Goal: Task Accomplishment & Management: Manage account settings

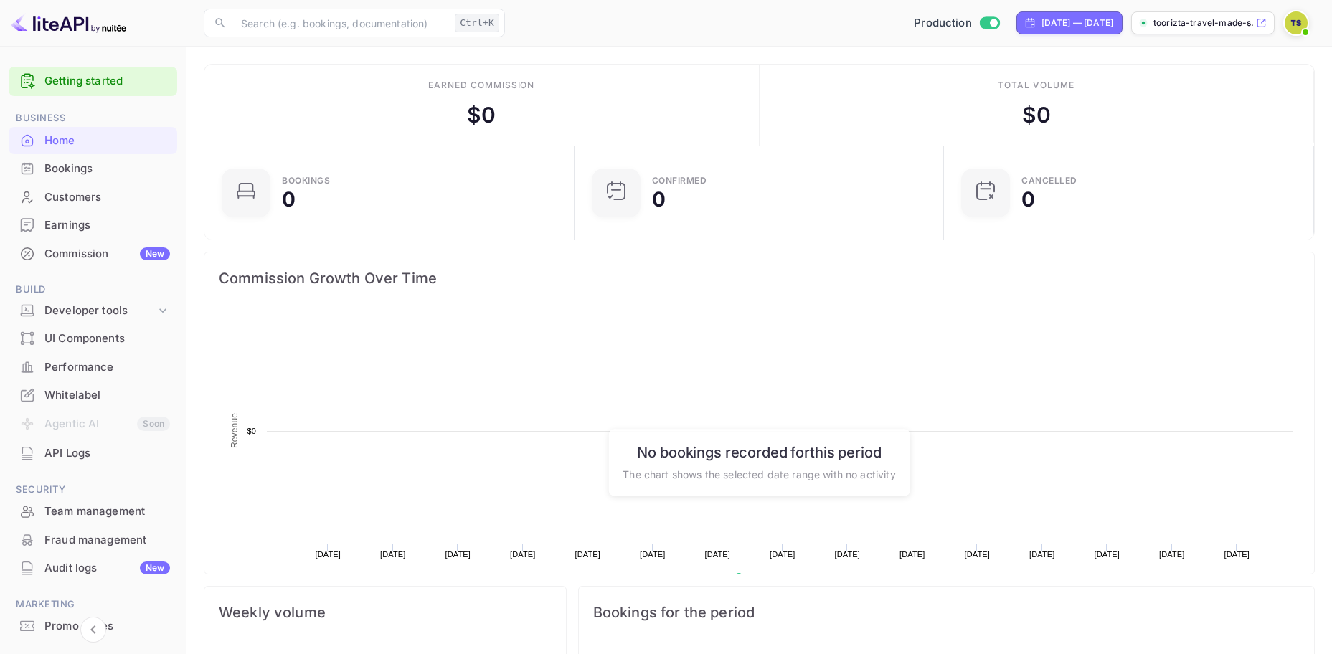
scroll to position [222, 350]
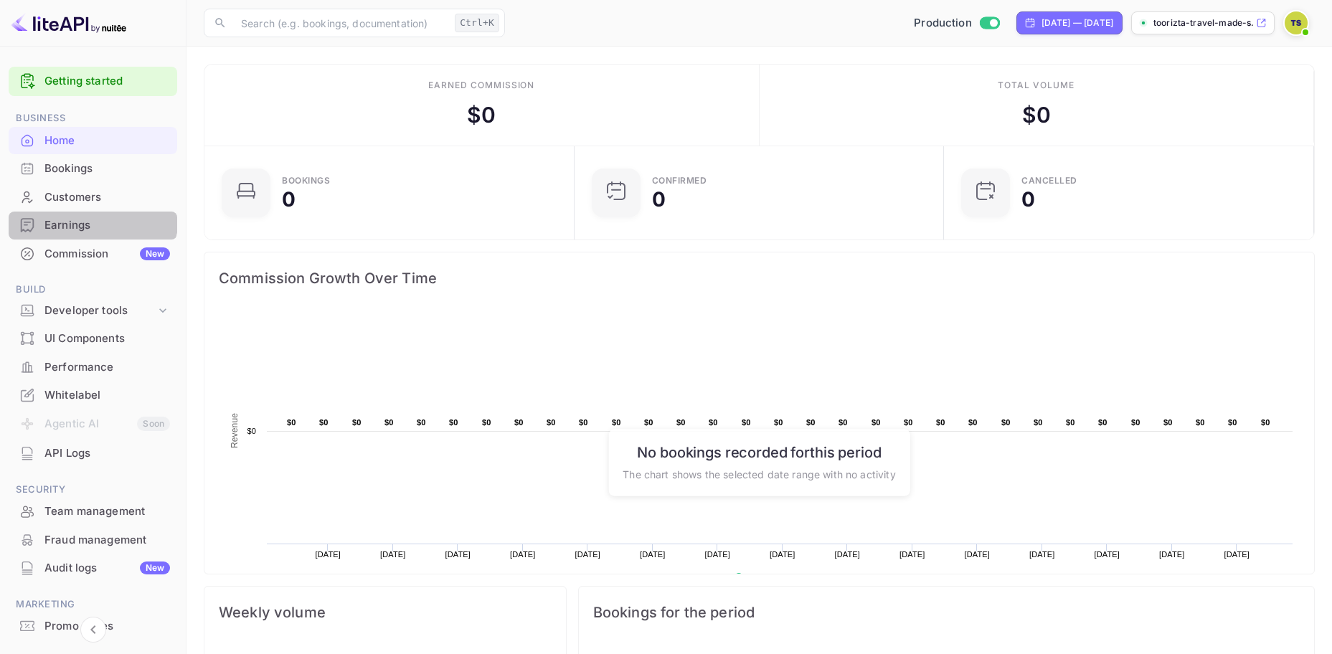
click at [87, 216] on div "Earnings" at bounding box center [93, 226] width 169 height 28
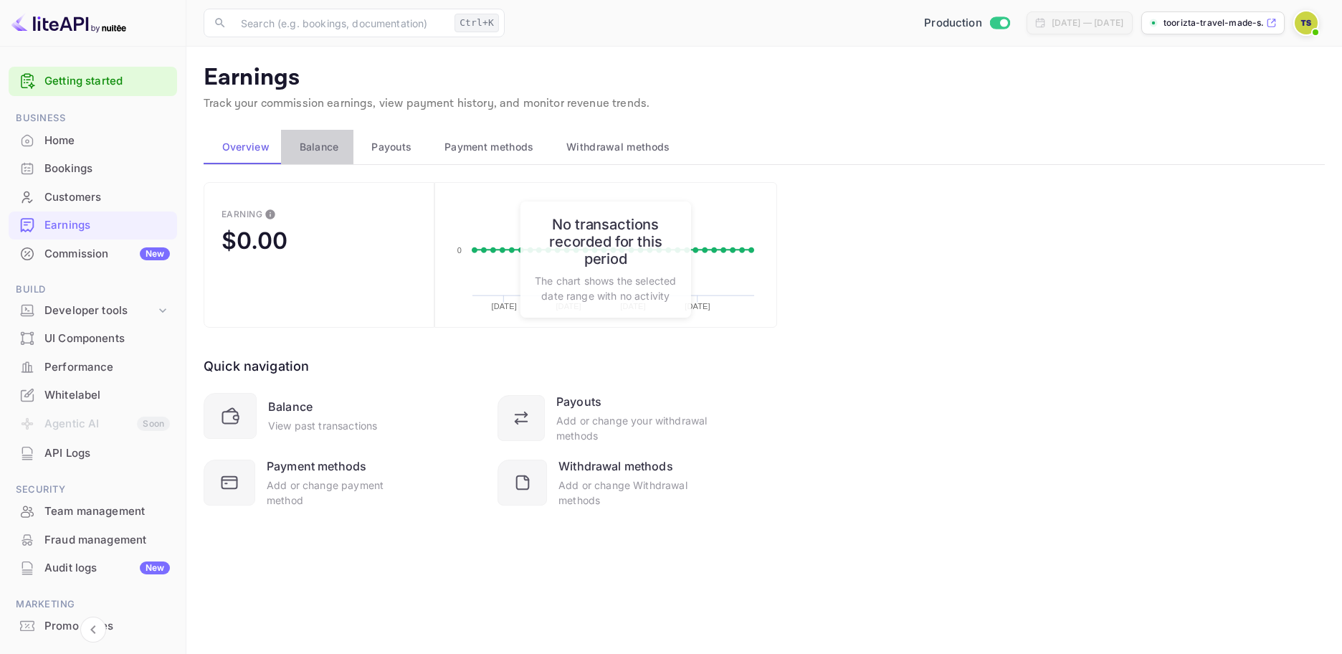
click at [300, 146] on span "Balance" at bounding box center [319, 146] width 39 height 17
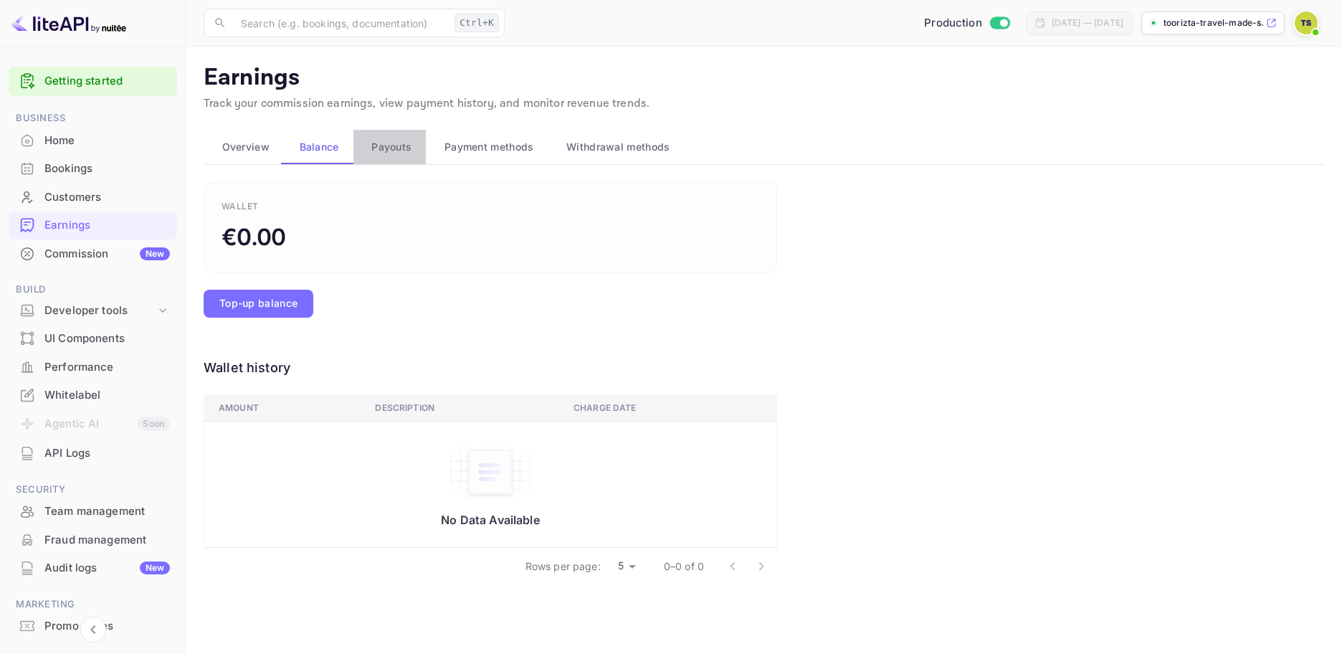
click at [376, 146] on span "Payouts" at bounding box center [391, 146] width 40 height 17
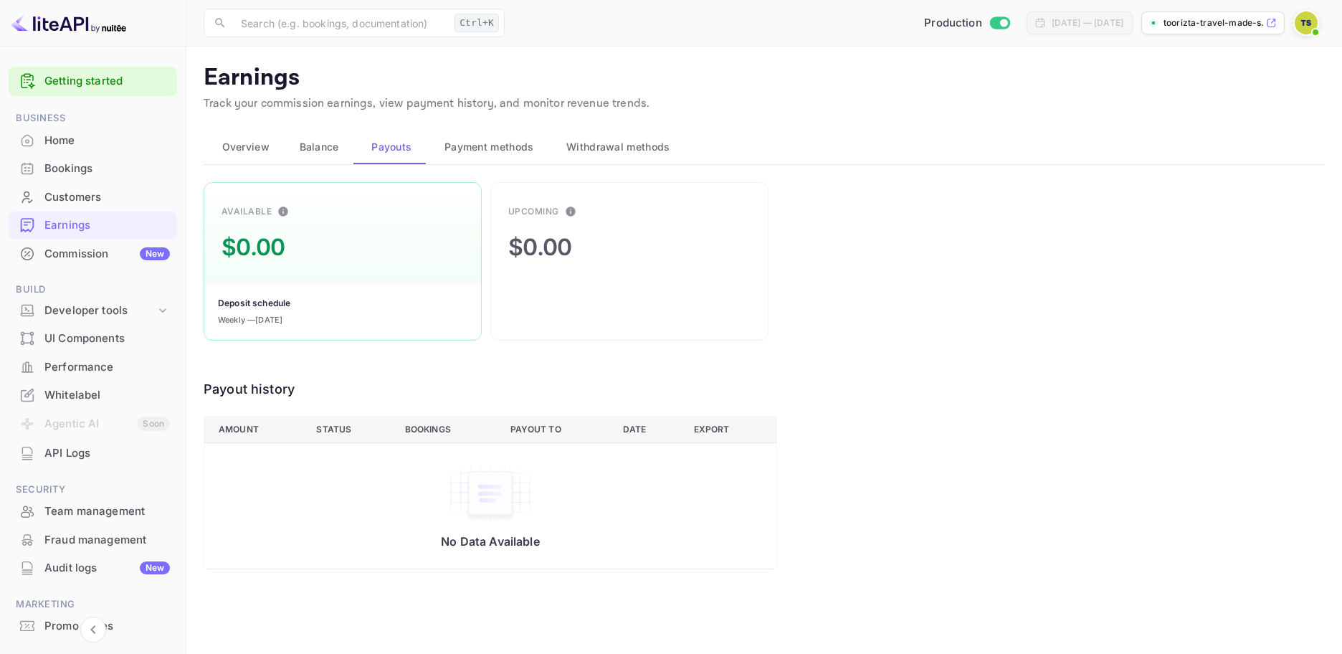
click at [464, 144] on span "Payment methods" at bounding box center [490, 146] width 90 height 17
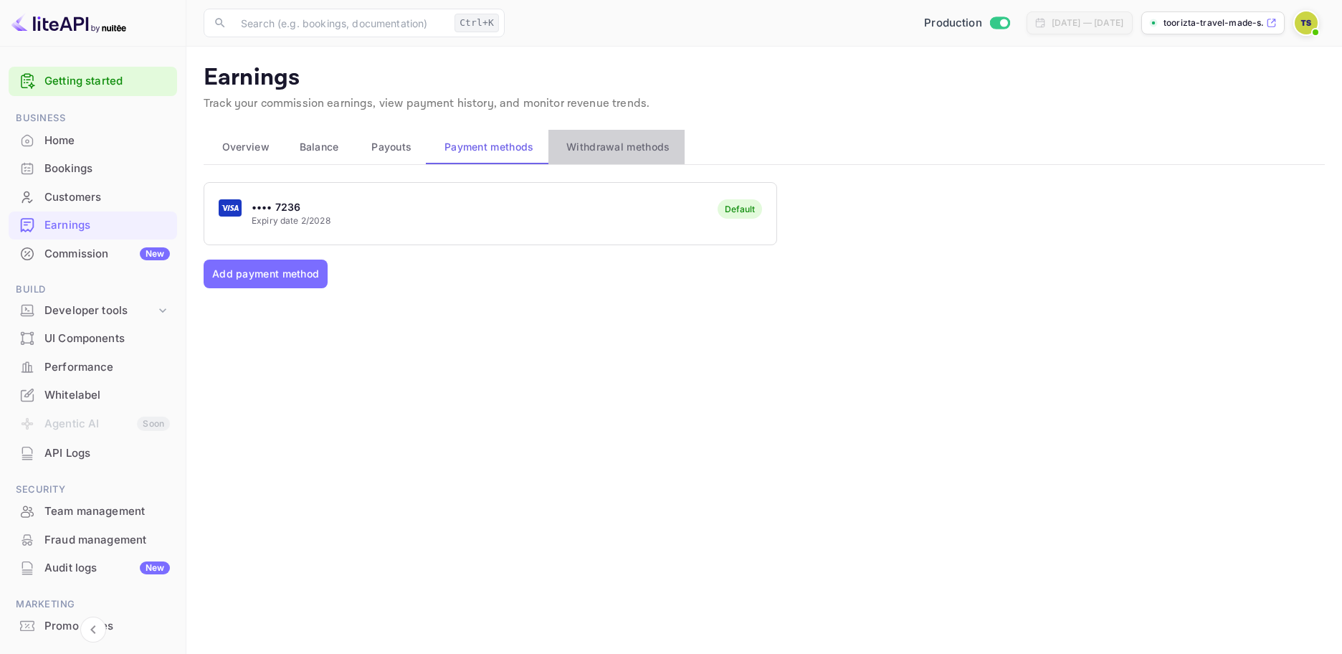
click at [587, 144] on span "Withdrawal methods" at bounding box center [617, 146] width 103 height 17
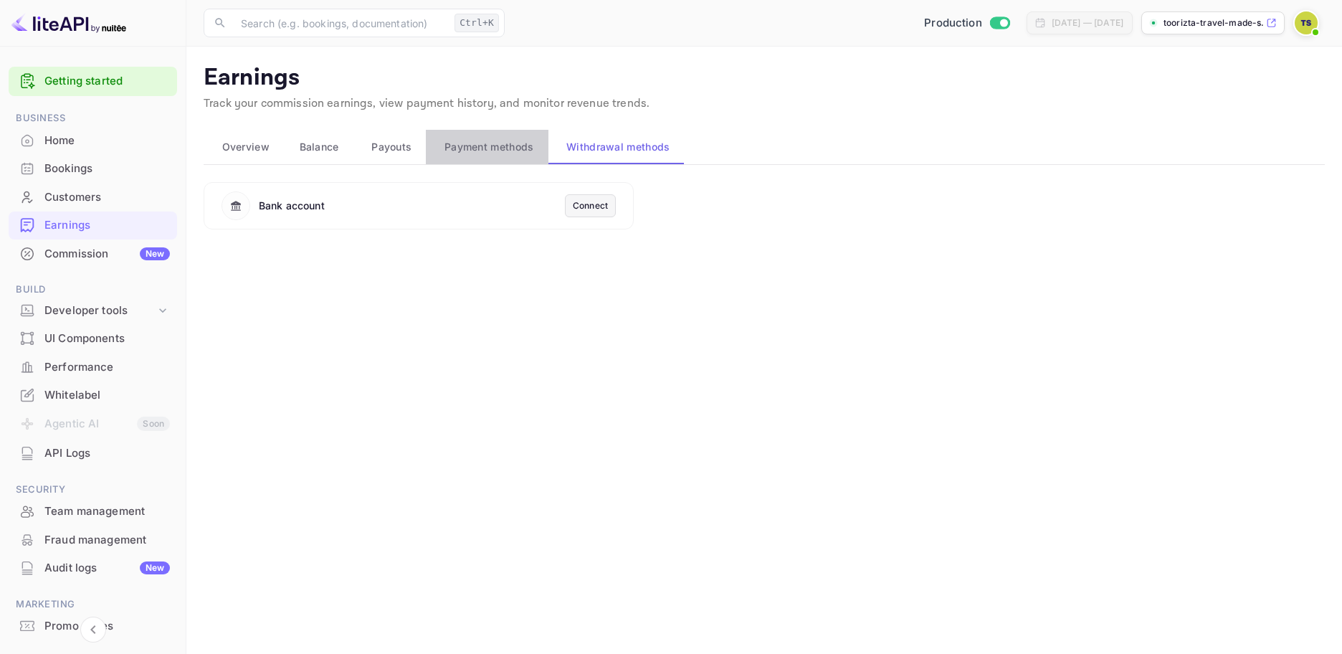
click at [506, 142] on span "Payment methods" at bounding box center [490, 146] width 90 height 17
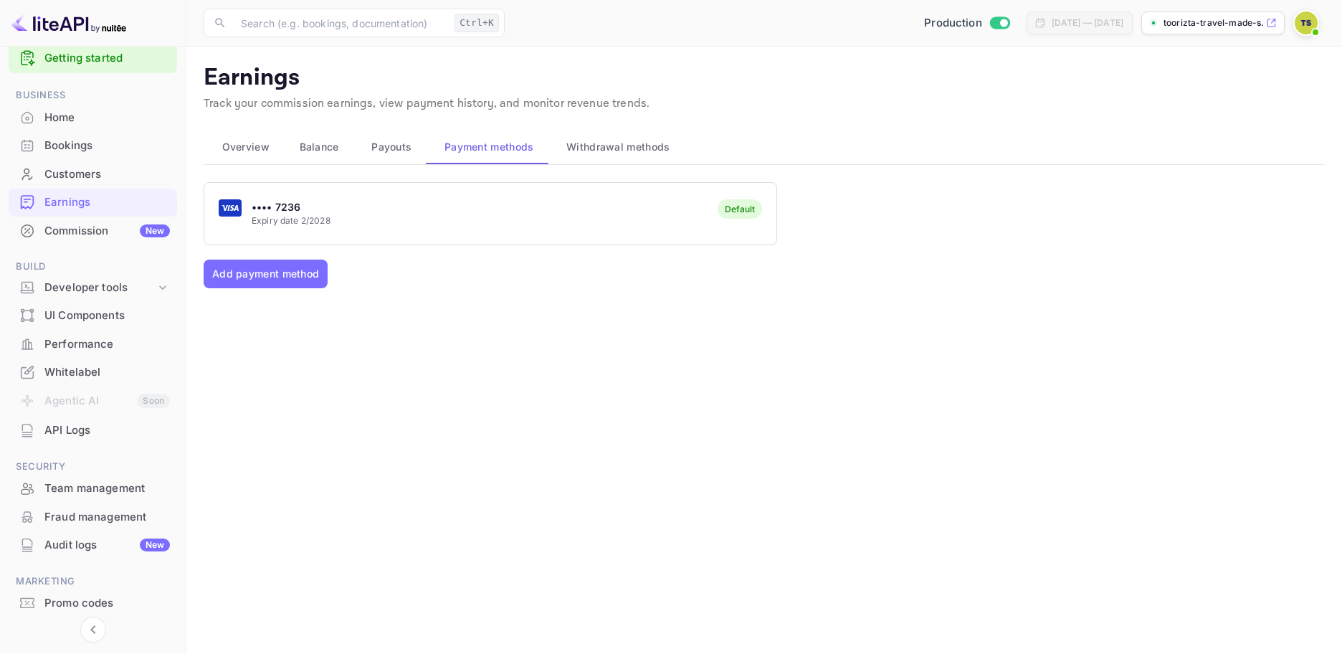
scroll to position [66, 0]
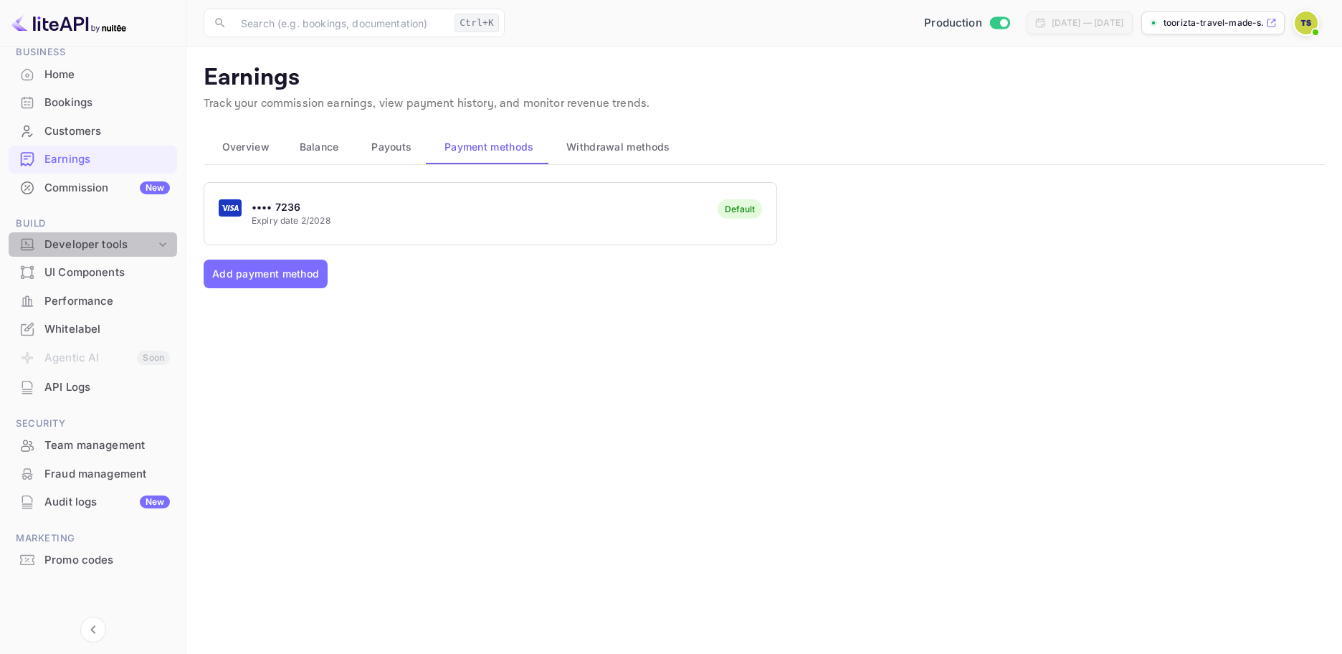
click at [103, 243] on div "Developer tools" at bounding box center [99, 245] width 111 height 16
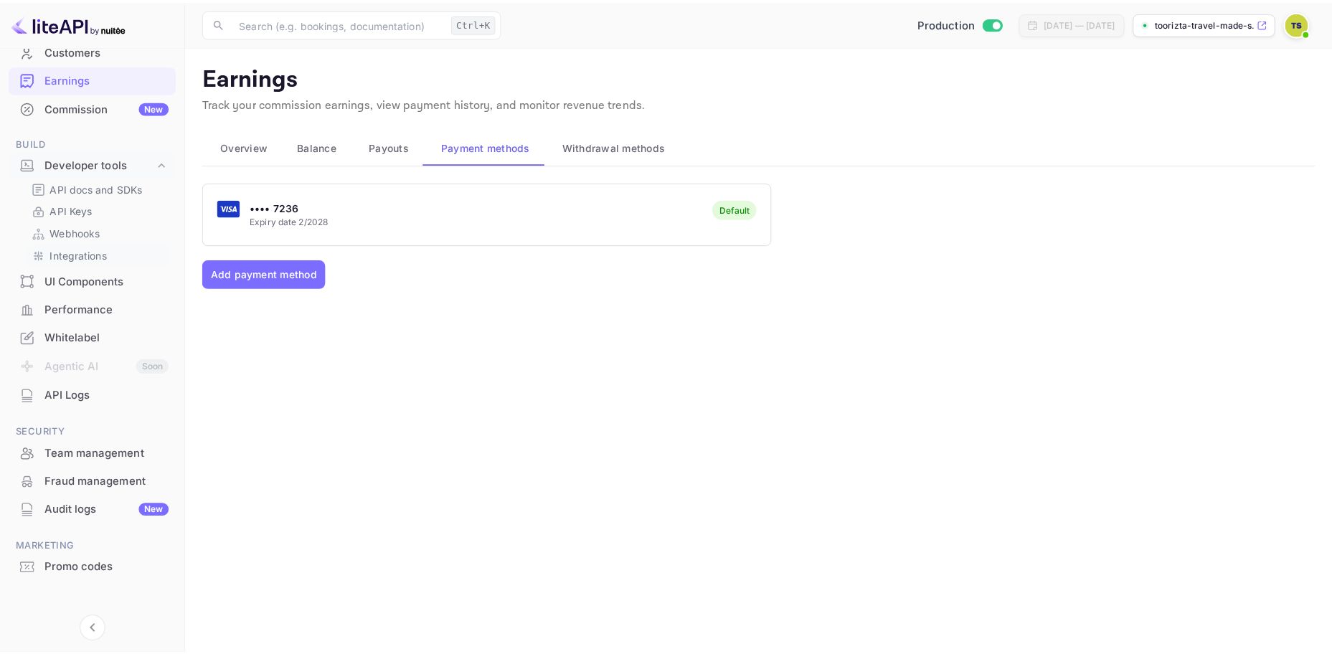
scroll to position [155, 0]
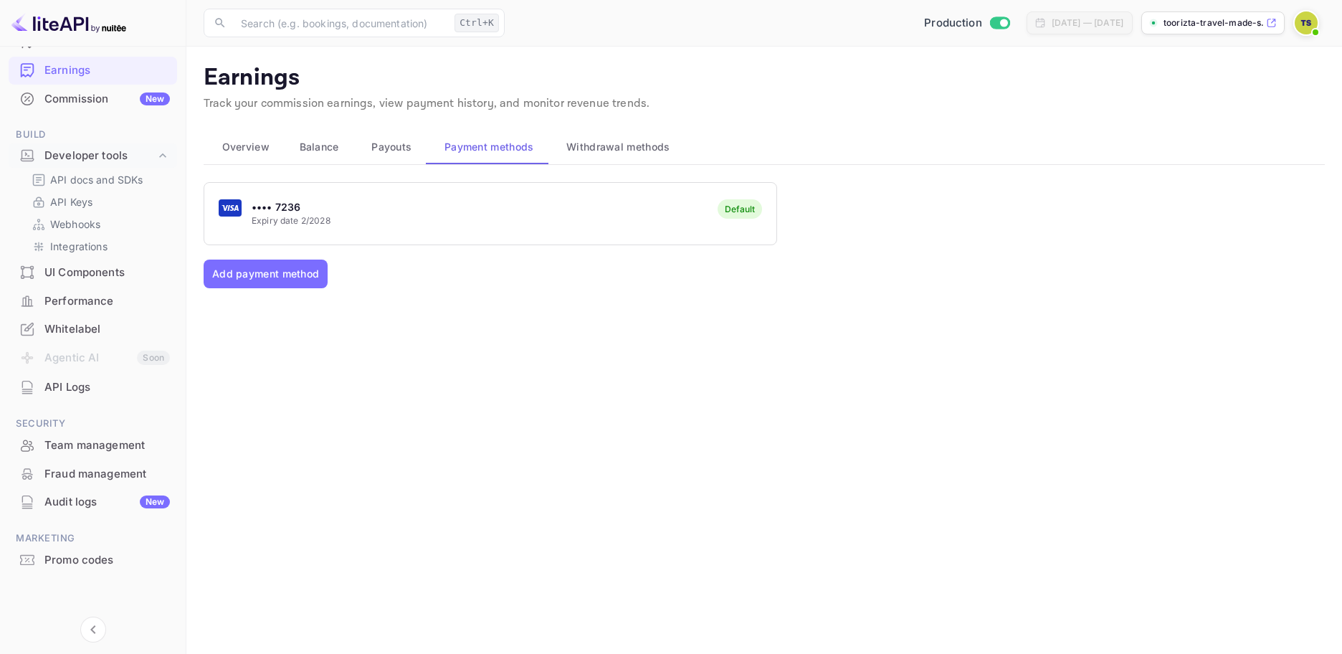
click at [85, 99] on div "Commission New" at bounding box center [106, 99] width 125 height 16
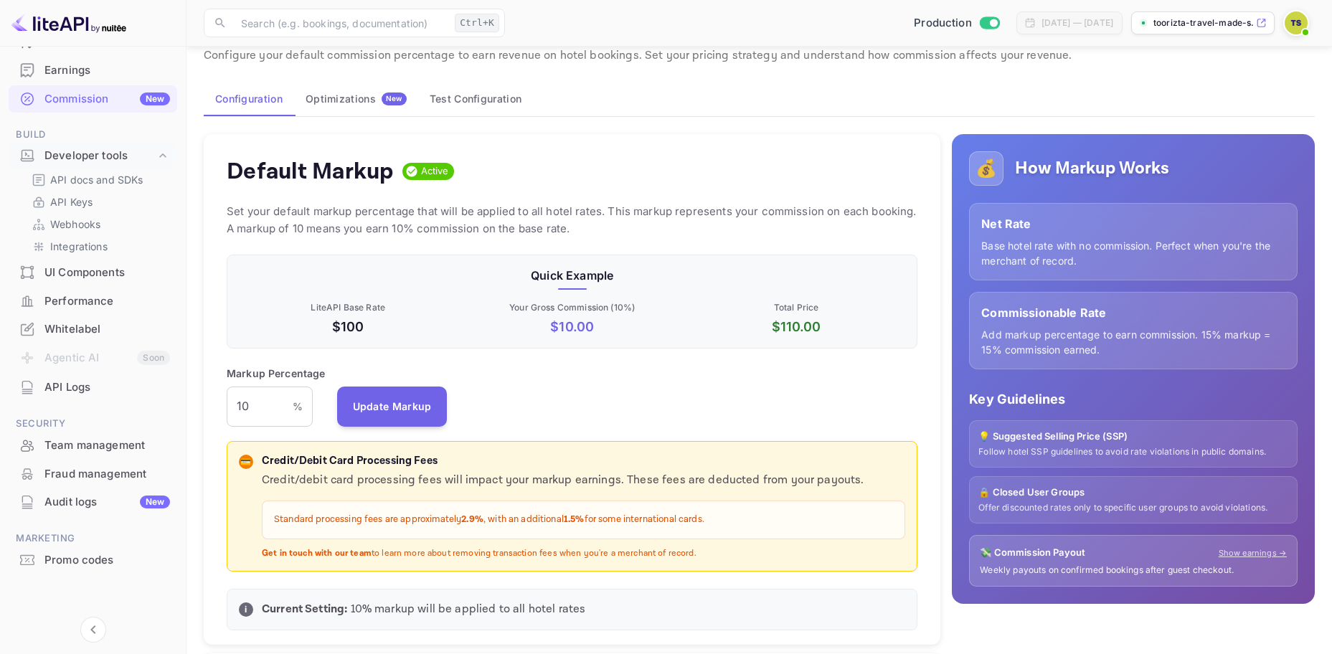
scroll to position [143, 0]
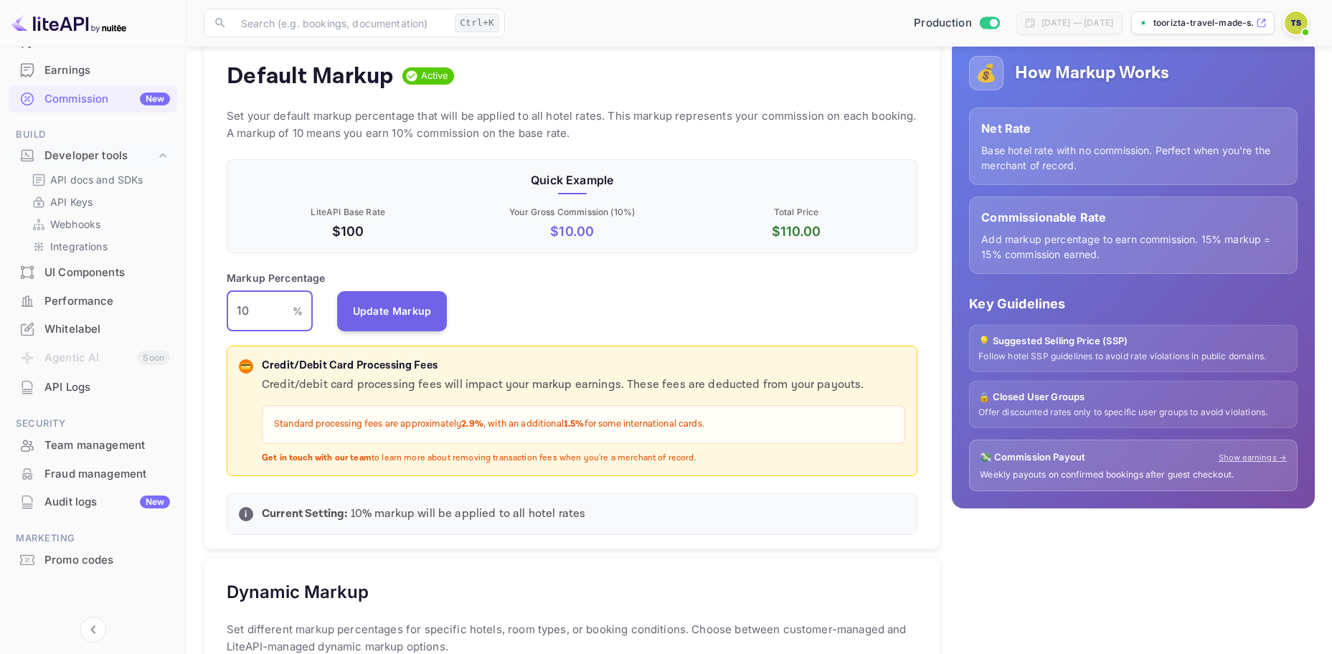
drag, startPoint x: 272, startPoint y: 305, endPoint x: 204, endPoint y: 323, distance: 70.4
click at [254, 310] on input "10" at bounding box center [260, 311] width 66 height 40
click at [204, 323] on div "Default Markup Active Set your default markup percentage that will be applied t…" at bounding box center [572, 294] width 736 height 511
click at [276, 302] on input "10" at bounding box center [260, 311] width 66 height 40
click at [270, 305] on input "10" at bounding box center [260, 311] width 66 height 40
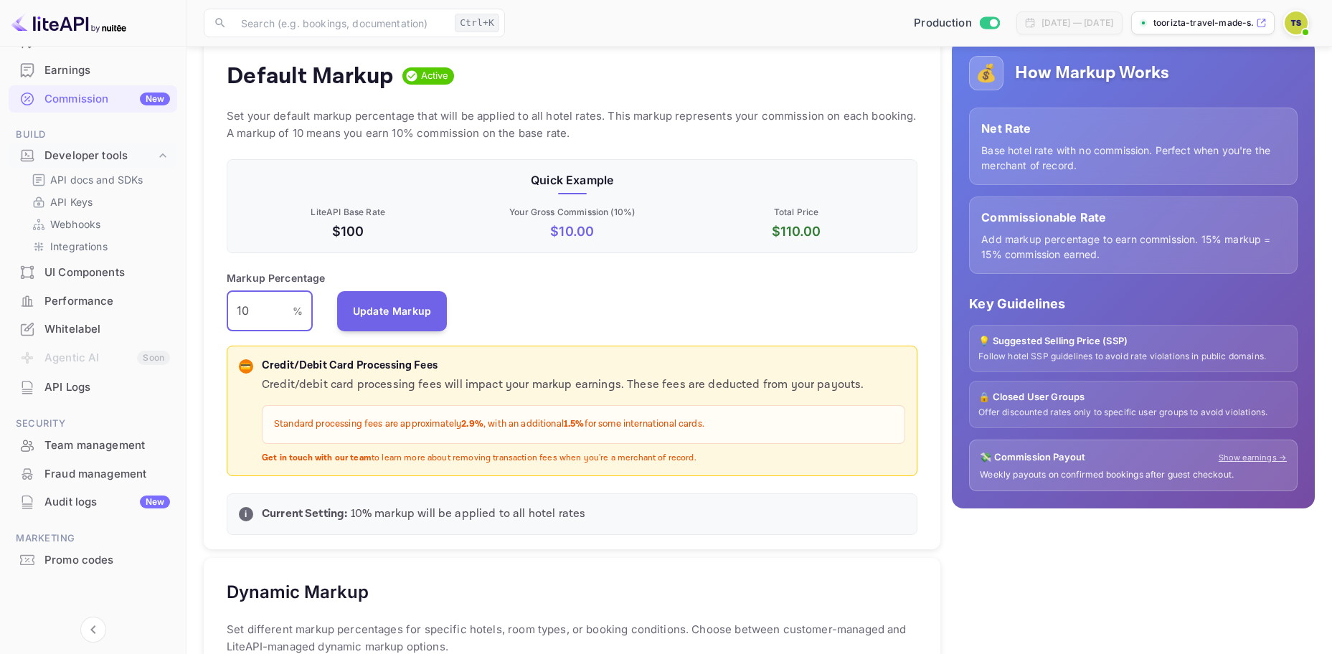
click at [270, 305] on input "10" at bounding box center [260, 311] width 66 height 40
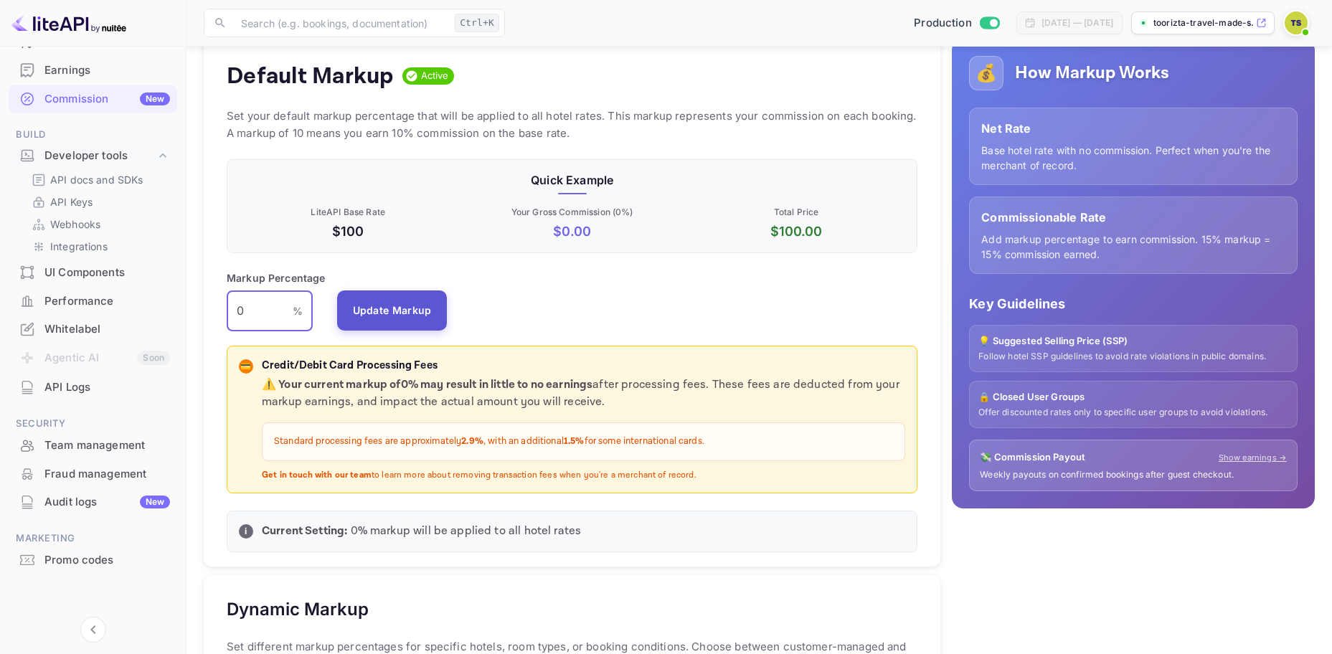
type input "0"
click at [379, 318] on button "Update Markup" at bounding box center [392, 310] width 110 height 40
click at [379, 318] on div "Markup Percentage 0 % ​ Update Markup" at bounding box center [572, 300] width 691 height 61
click at [90, 331] on div "Whitelabel" at bounding box center [106, 329] width 125 height 16
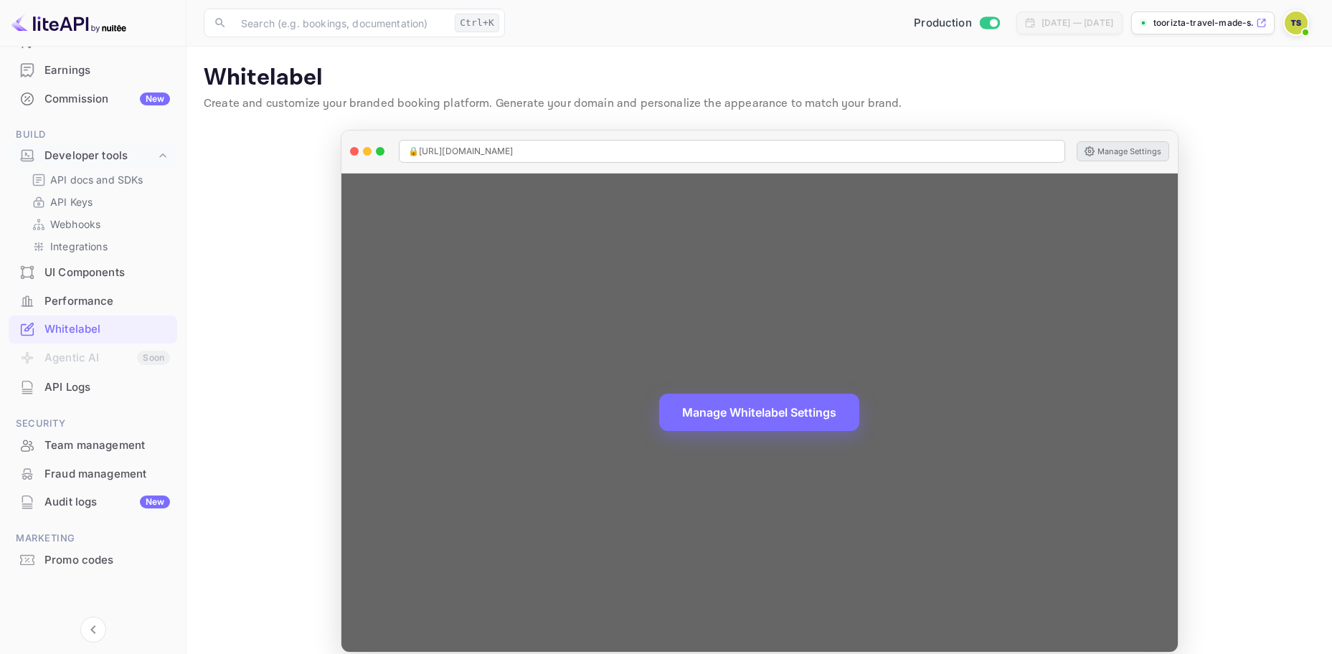
click at [1117, 149] on button "Manage Settings" at bounding box center [1122, 151] width 92 height 20
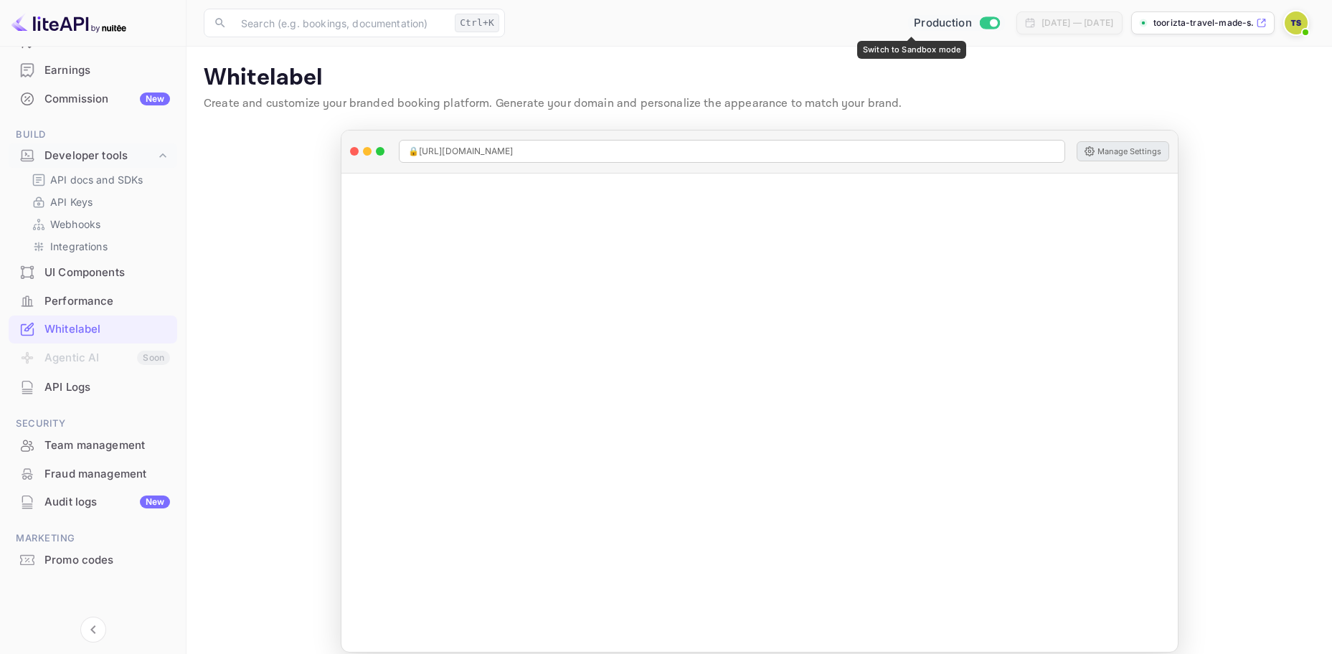
click at [979, 22] on input "Switch to Sandbox mode" at bounding box center [993, 22] width 29 height 9
click at [987, 22] on icon at bounding box center [992, 22] width 11 height 11
checkbox input "false"
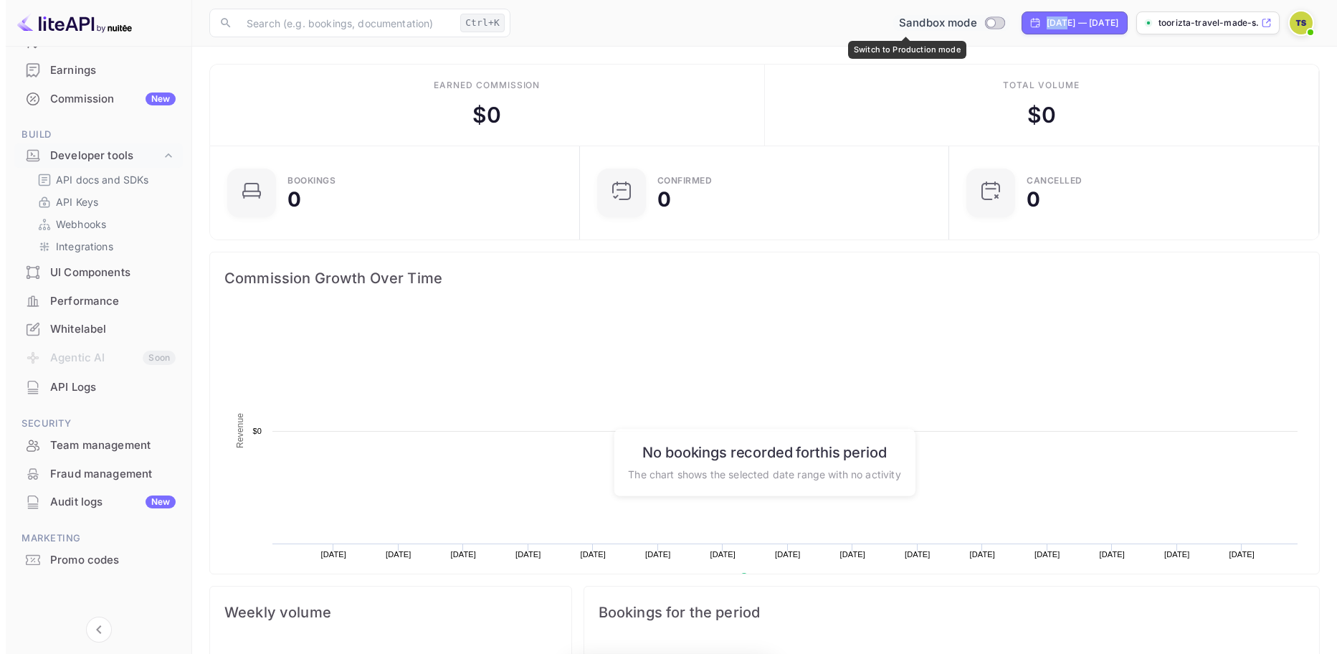
scroll to position [222, 350]
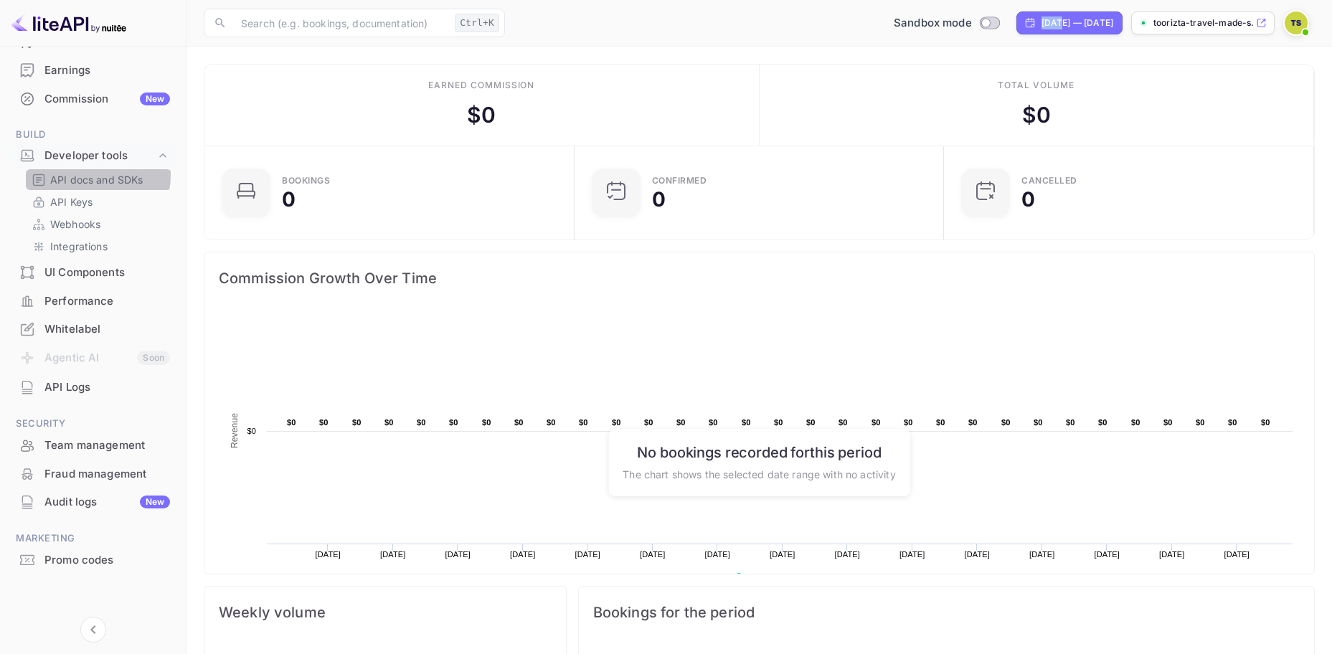
click at [85, 175] on p "API docs and SDKs" at bounding box center [96, 179] width 93 height 15
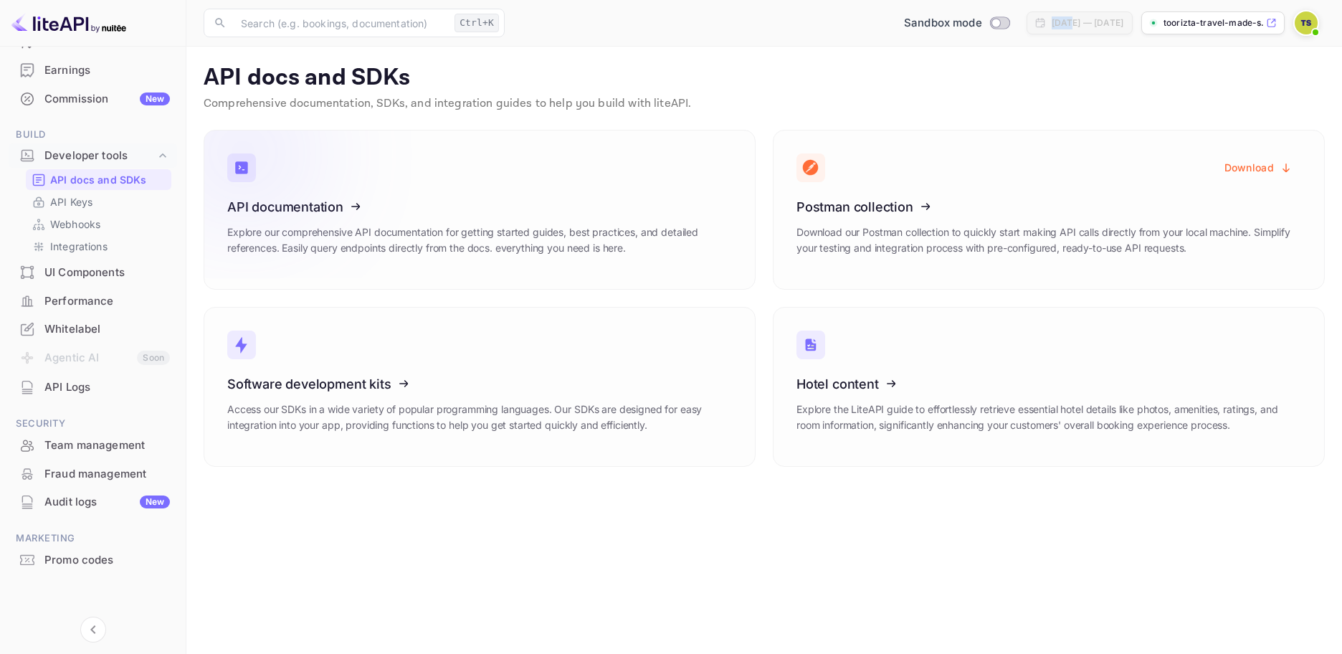
click at [457, 222] on div "API documentation Explore our comprehensive API documentation for getting start…" at bounding box center [479, 232] width 505 height 67
click at [1072, 24] on div "[DATE] — [DATE]" at bounding box center [1088, 22] width 72 height 13
